Goal: Navigation & Orientation: Find specific page/section

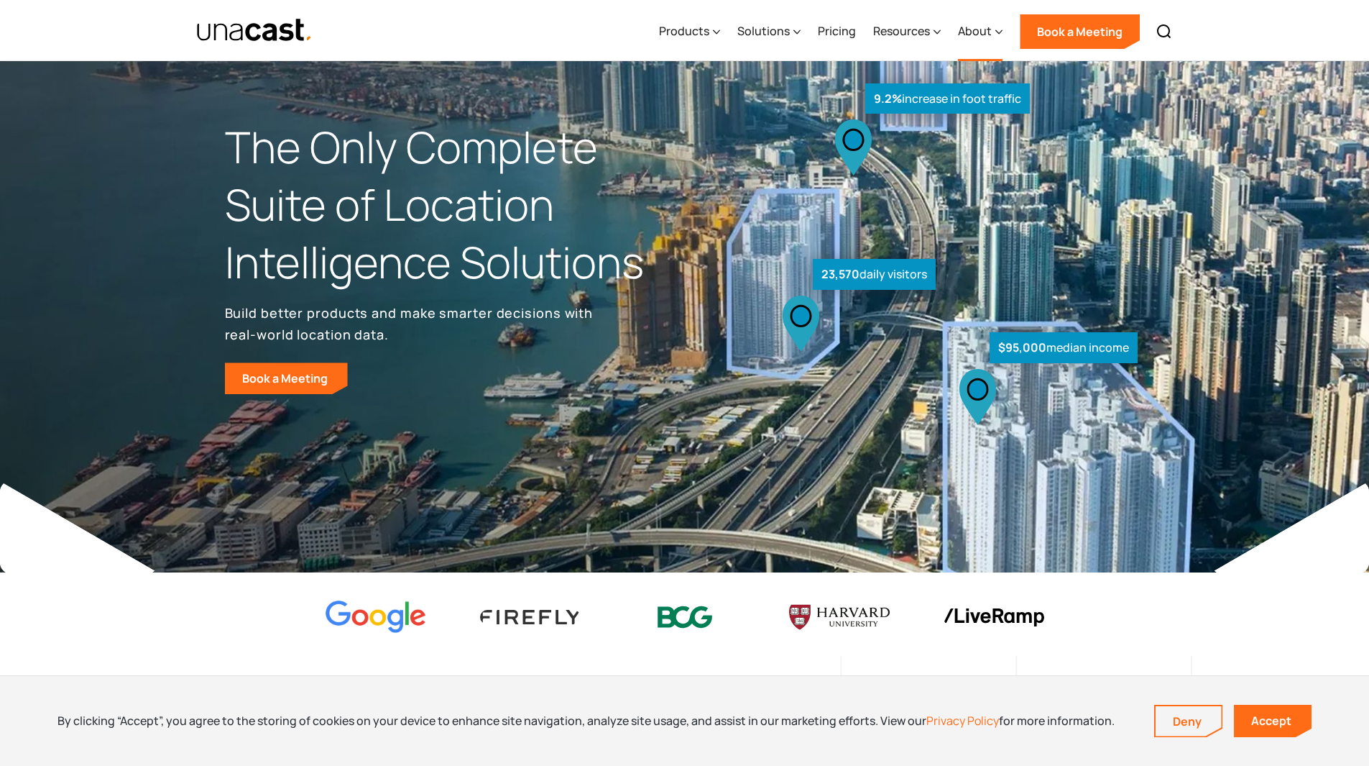
click at [998, 33] on icon at bounding box center [999, 31] width 7 height 15
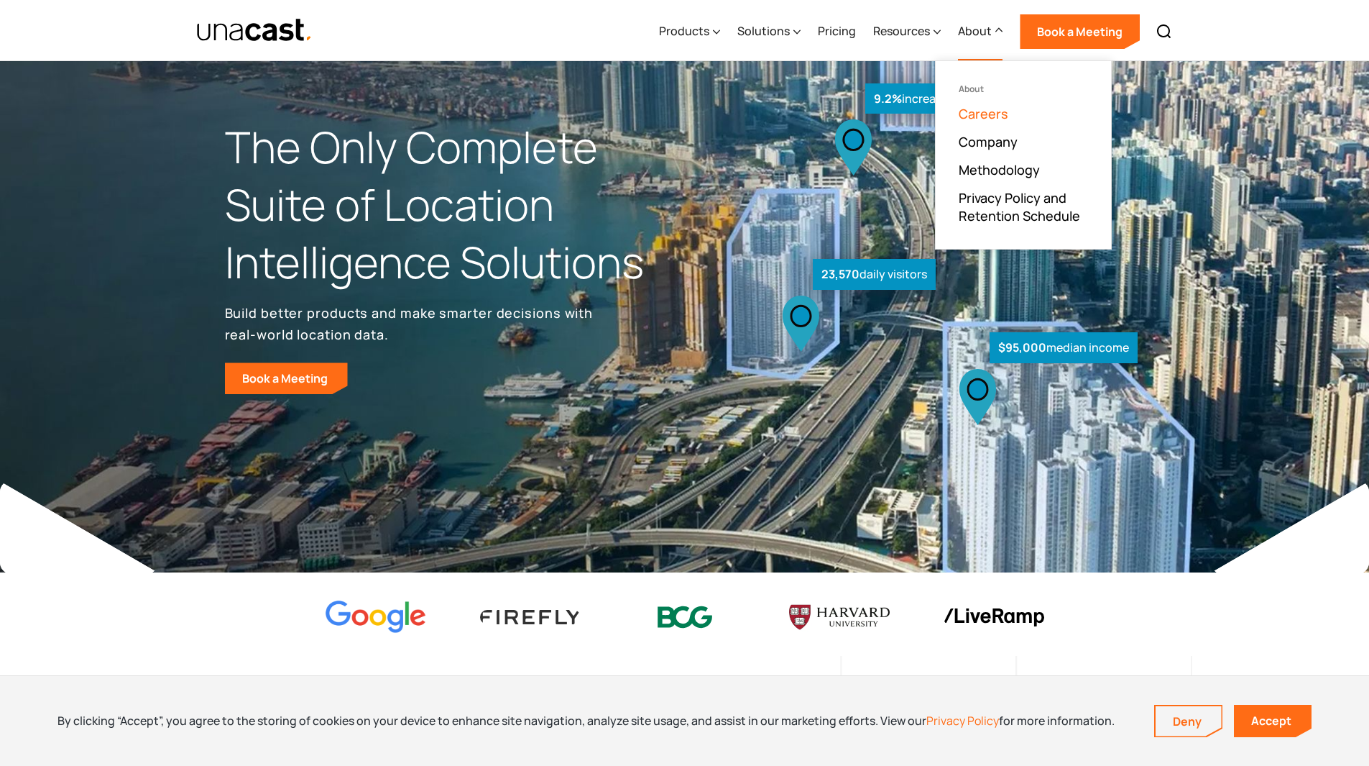
click at [989, 114] on link "Careers" at bounding box center [984, 113] width 50 height 17
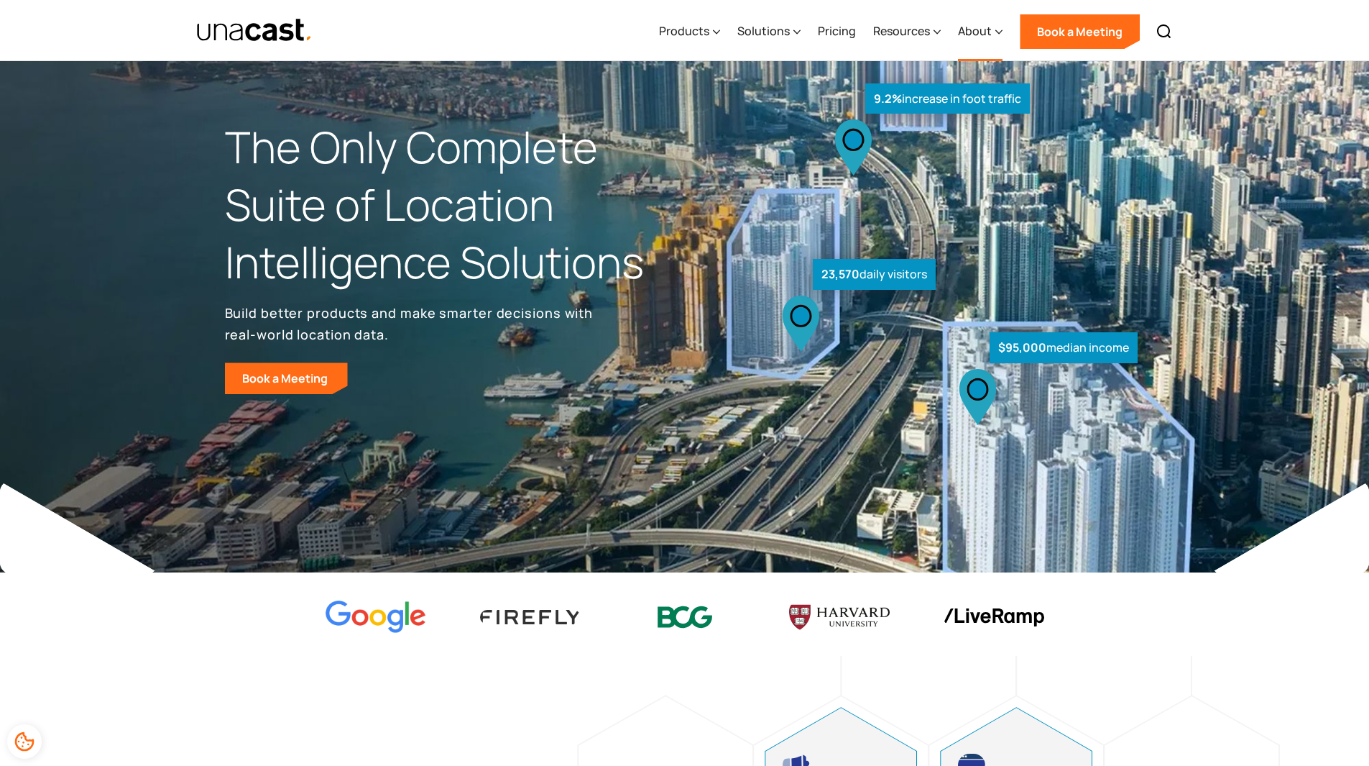
click at [1000, 35] on icon at bounding box center [999, 31] width 7 height 15
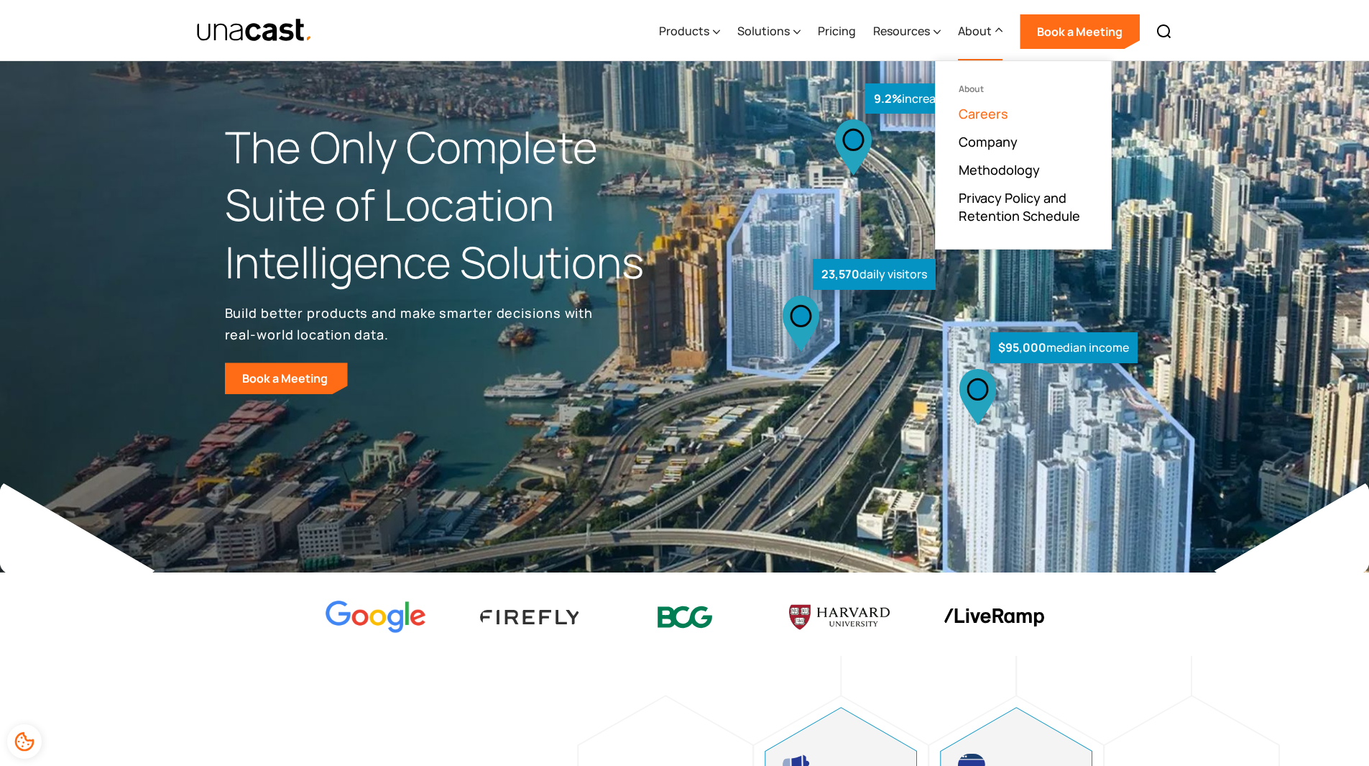
click at [998, 116] on link "Careers" at bounding box center [984, 113] width 50 height 17
